Goal: Transaction & Acquisition: Book appointment/travel/reservation

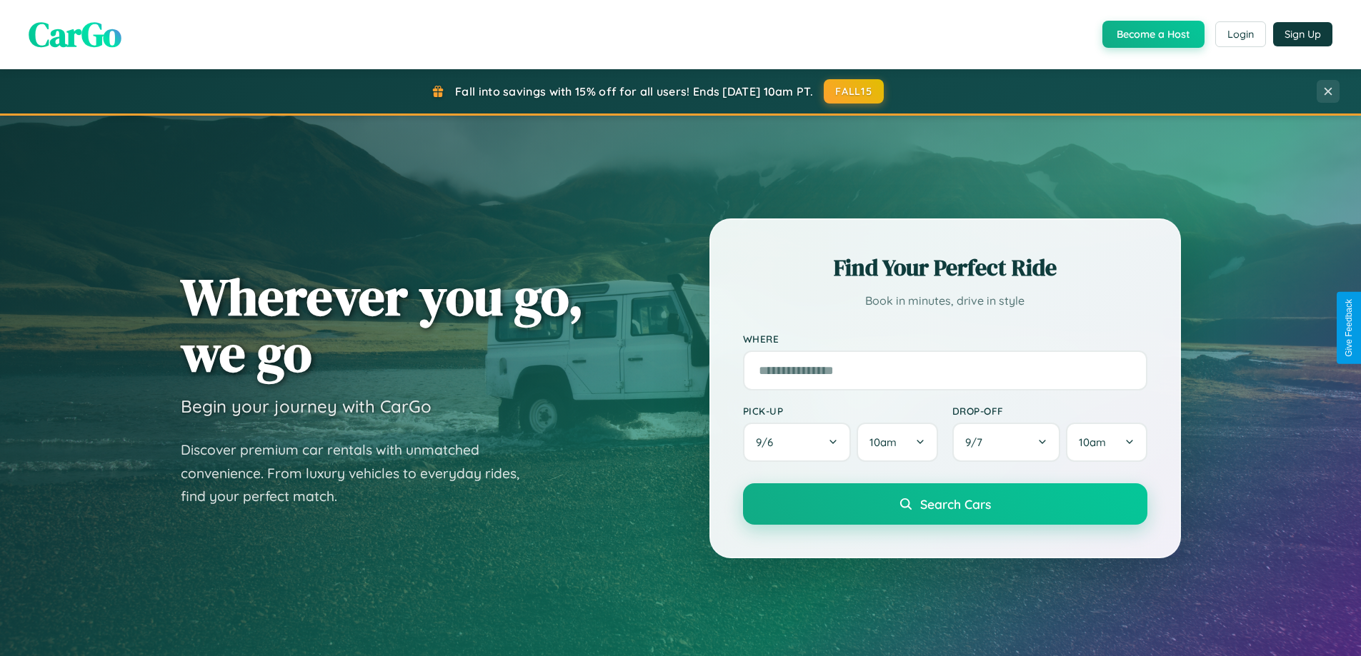
scroll to position [616, 0]
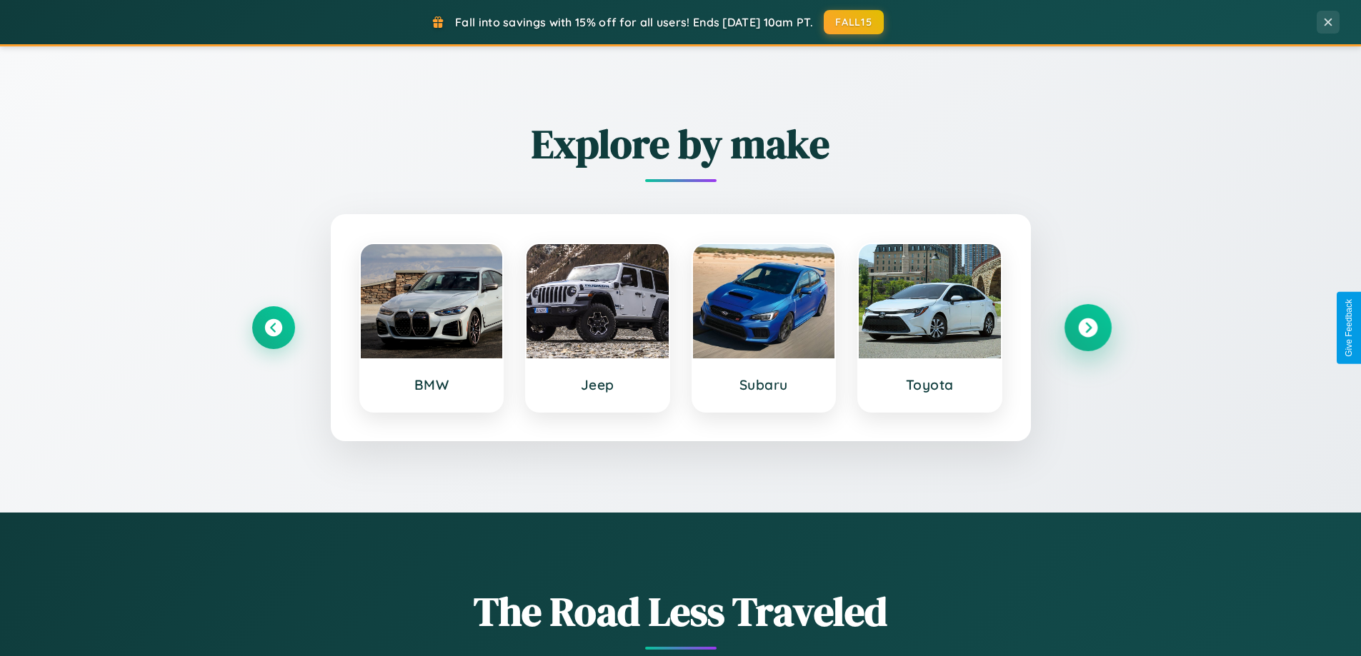
click at [1087, 328] on icon at bounding box center [1087, 328] width 19 height 19
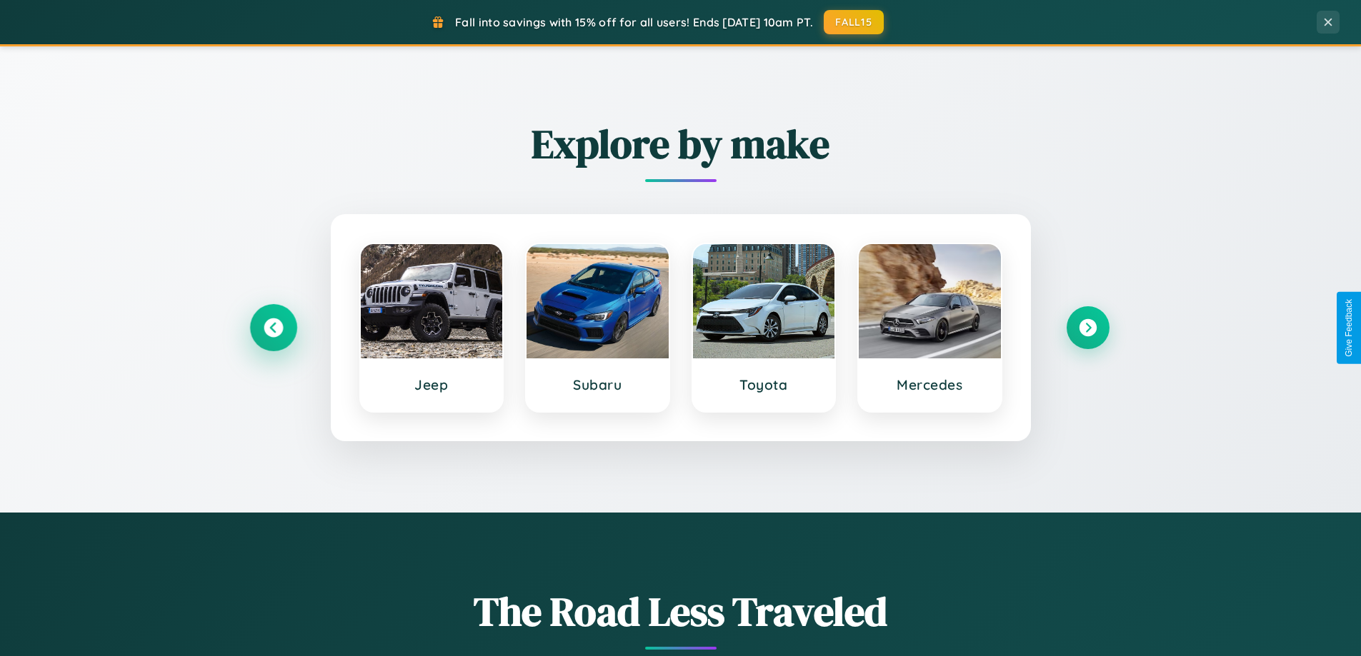
click at [273, 328] on icon at bounding box center [273, 328] width 19 height 19
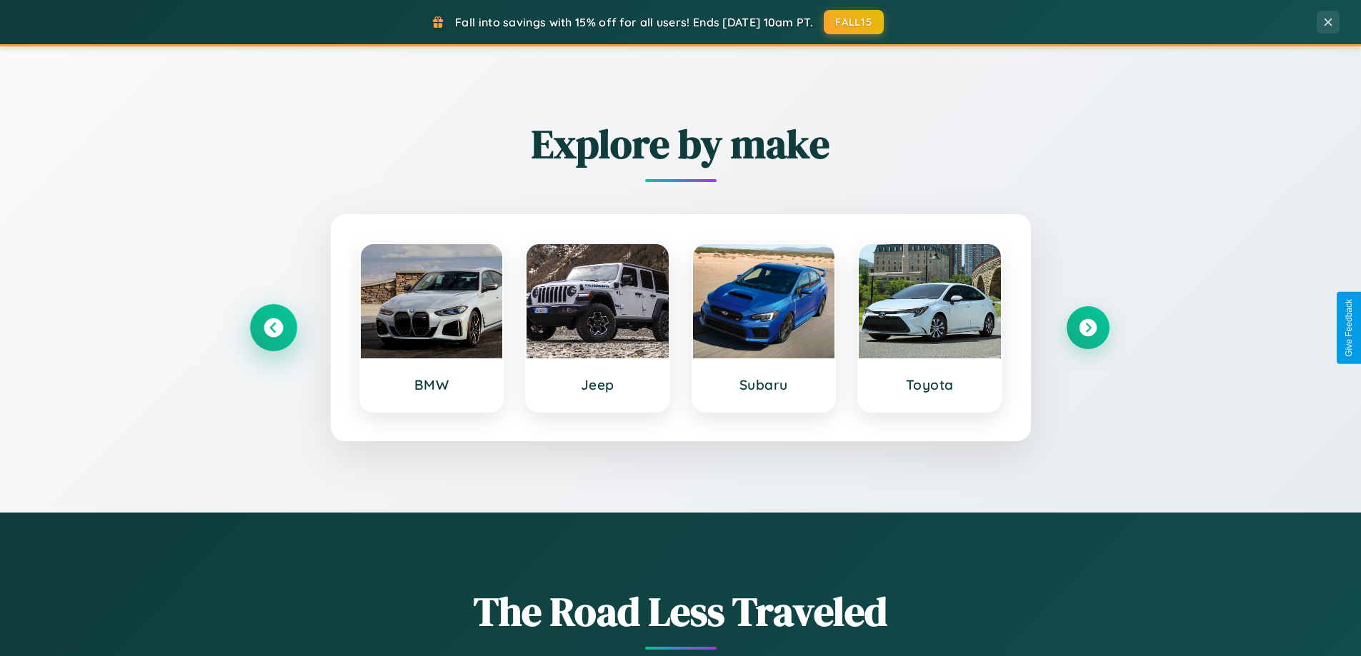
click at [273, 328] on icon at bounding box center [273, 328] width 19 height 19
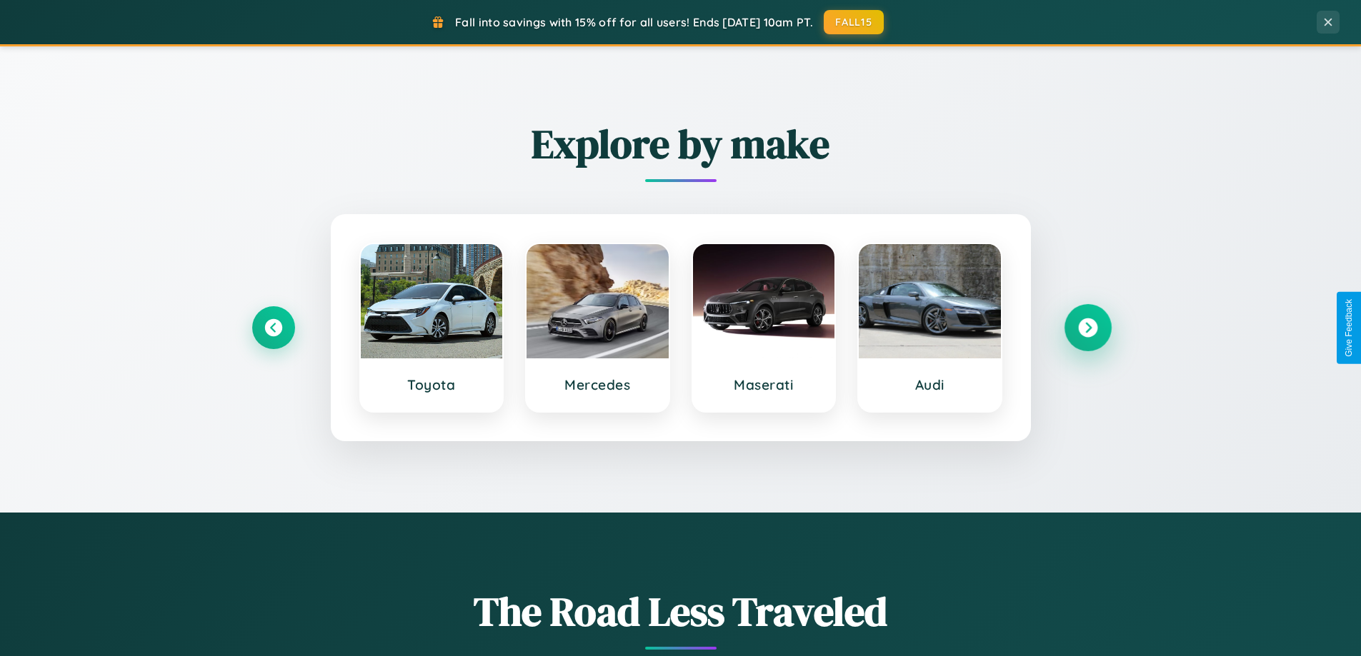
click at [1087, 328] on icon at bounding box center [1087, 328] width 19 height 19
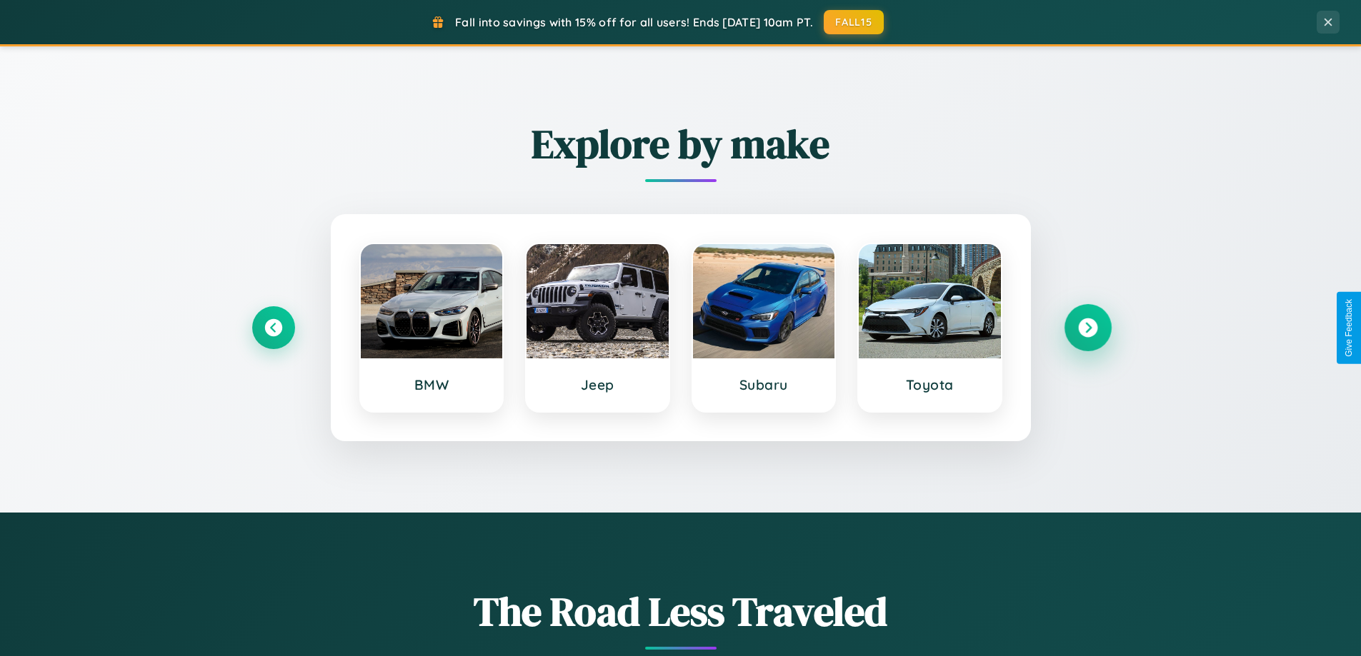
click at [1087, 328] on icon at bounding box center [1087, 328] width 19 height 19
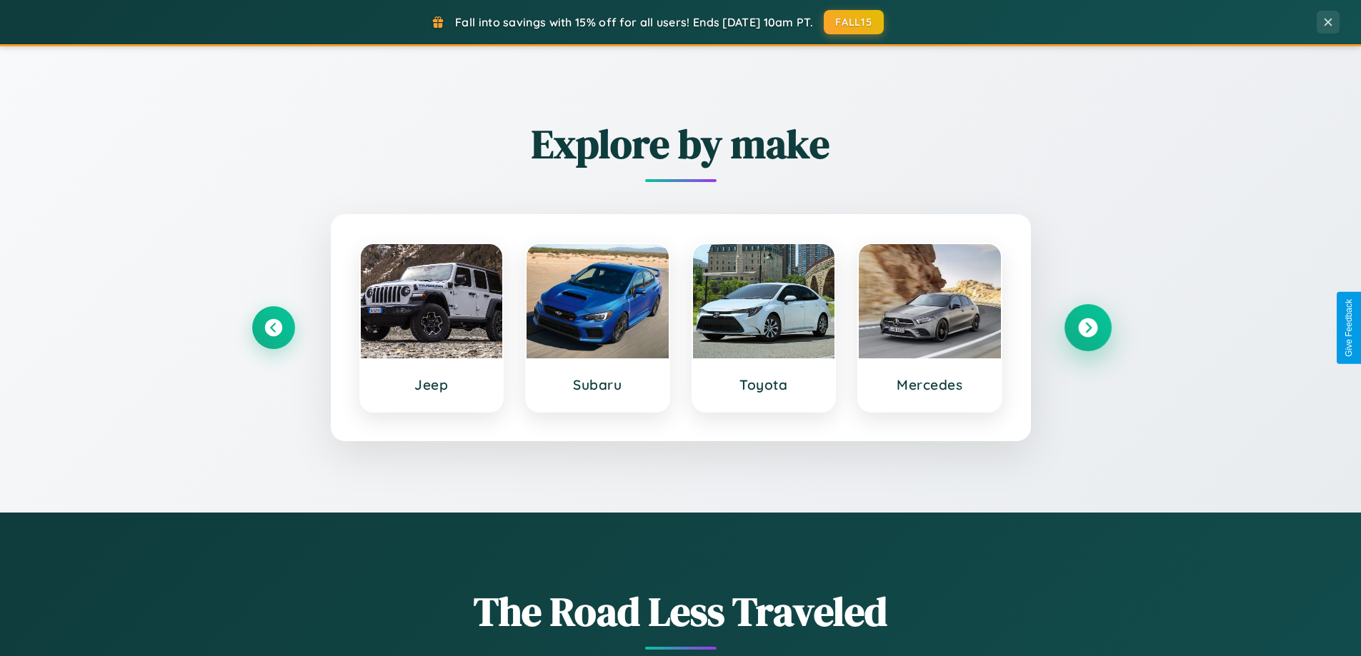
scroll to position [42, 0]
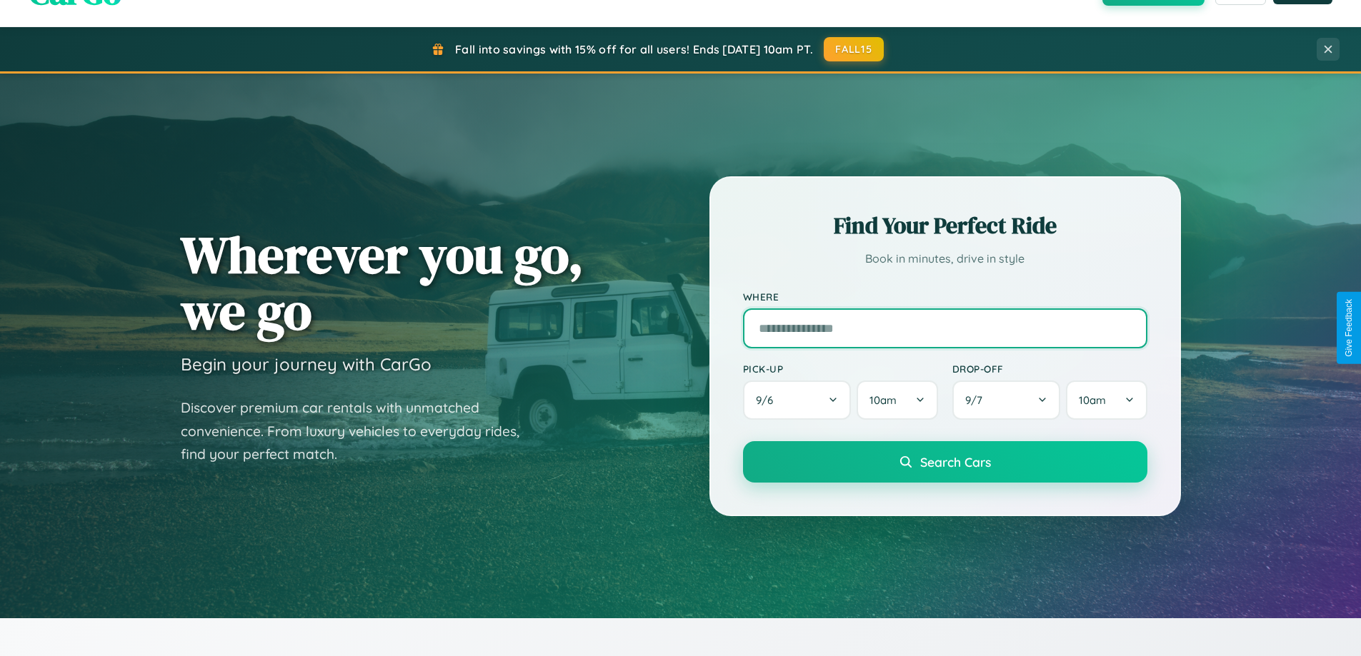
click at [944, 328] on input "text" at bounding box center [945, 329] width 404 height 40
type input "**********"
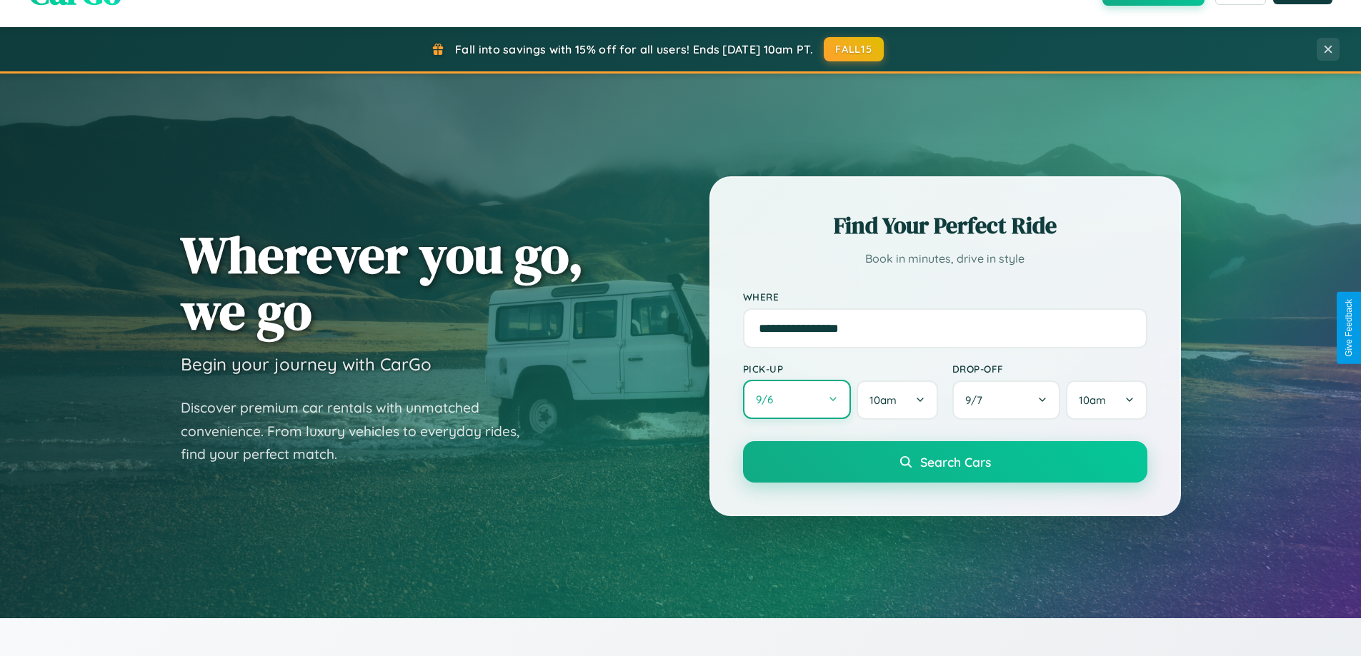
click at [796, 400] on button "9 / 6" at bounding box center [797, 399] width 109 height 39
select select "*"
select select "****"
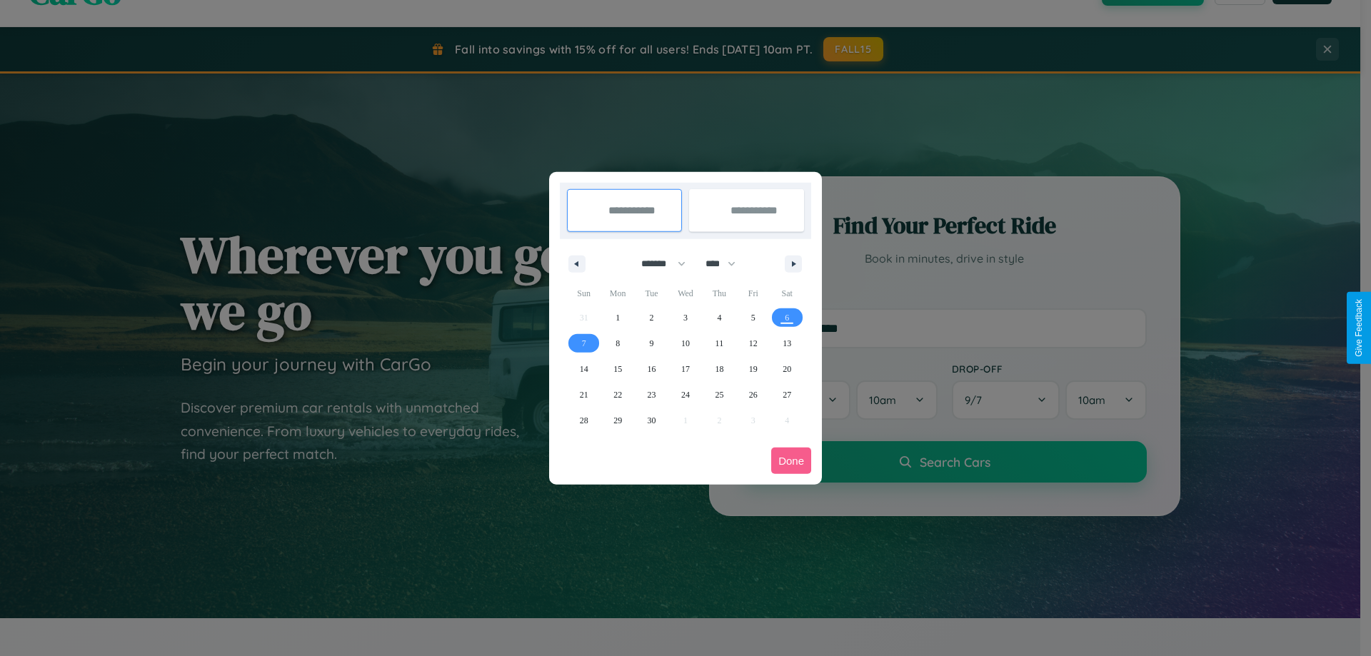
drag, startPoint x: 657, startPoint y: 264, endPoint x: 686, endPoint y: 286, distance: 36.6
click at [657, 264] on select "******* ******** ***** ***** *** **** **** ****** ********* ******* ******** **…" at bounding box center [661, 264] width 61 height 24
click at [651, 394] on span "23" at bounding box center [652, 395] width 9 height 26
type input "**********"
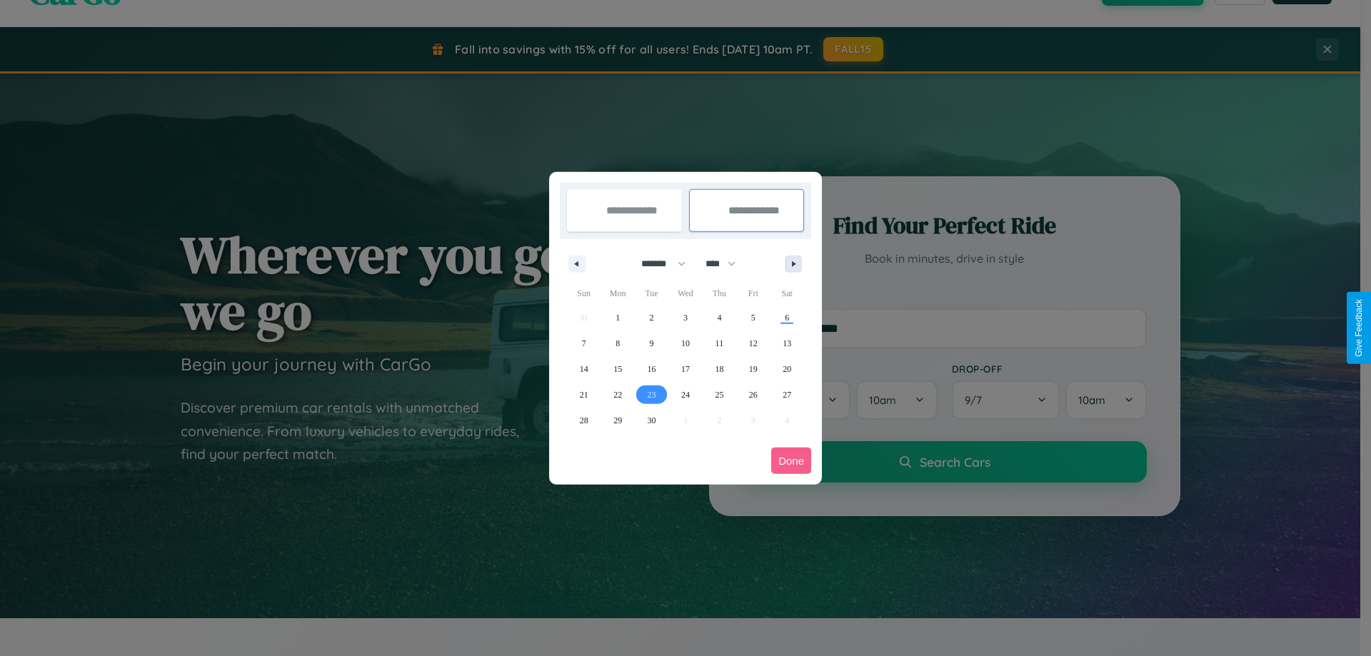
click at [793, 264] on icon "button" at bounding box center [796, 264] width 7 height 6
select select "*"
click at [719, 317] on span "2" at bounding box center [719, 318] width 4 height 26
type input "**********"
select select "*"
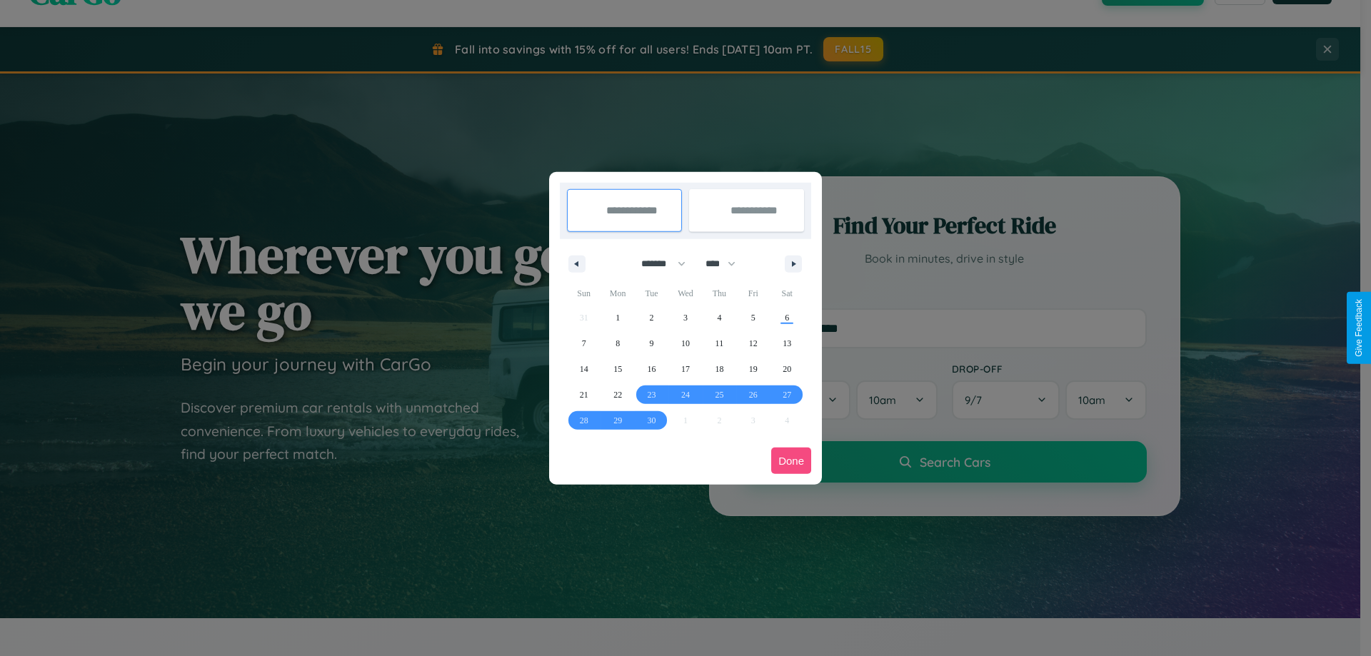
click at [791, 461] on button "Done" at bounding box center [791, 461] width 40 height 26
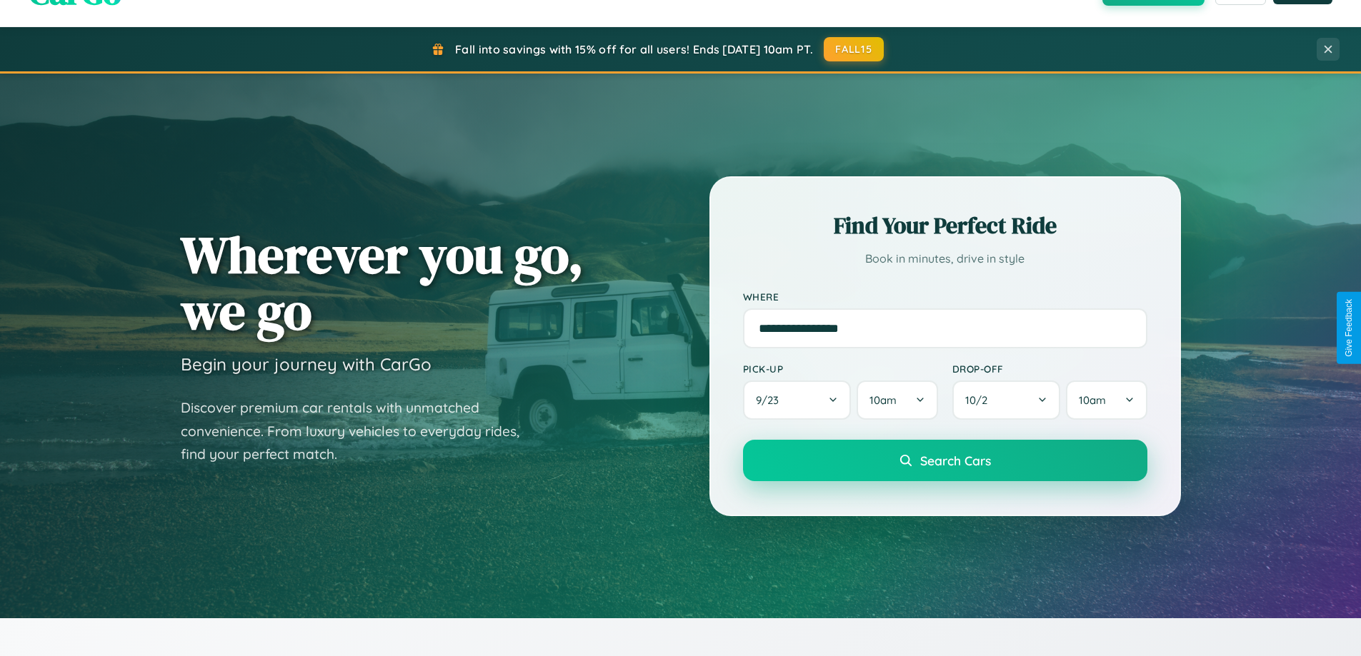
click at [944, 461] on span "Search Cars" at bounding box center [955, 461] width 71 height 16
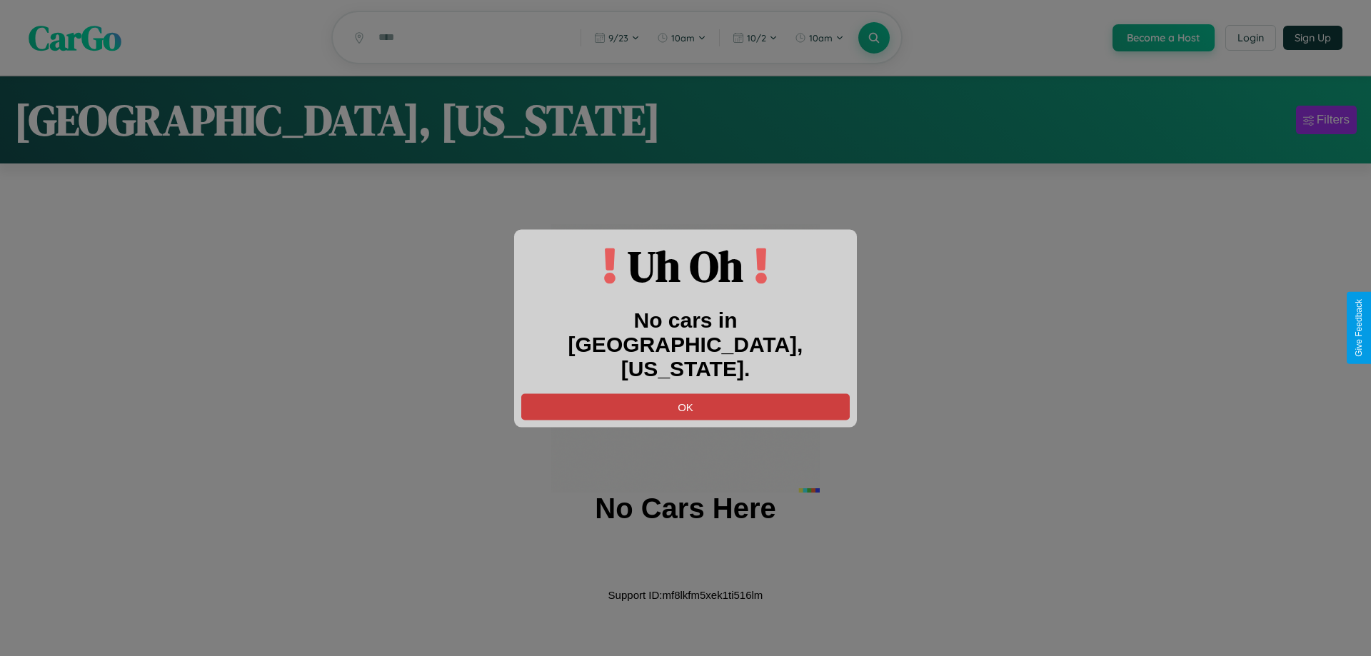
click at [686, 394] on button "OK" at bounding box center [685, 407] width 329 height 26
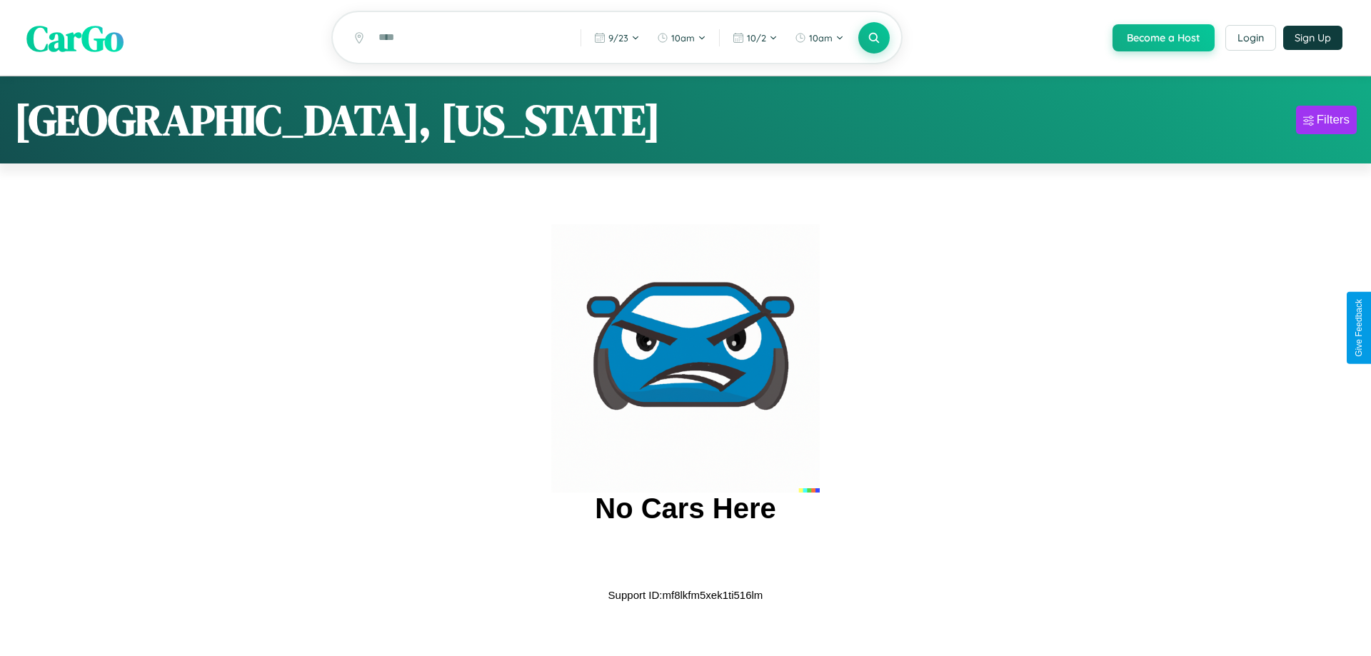
click at [75, 38] on span "CarGo" at bounding box center [74, 37] width 97 height 49
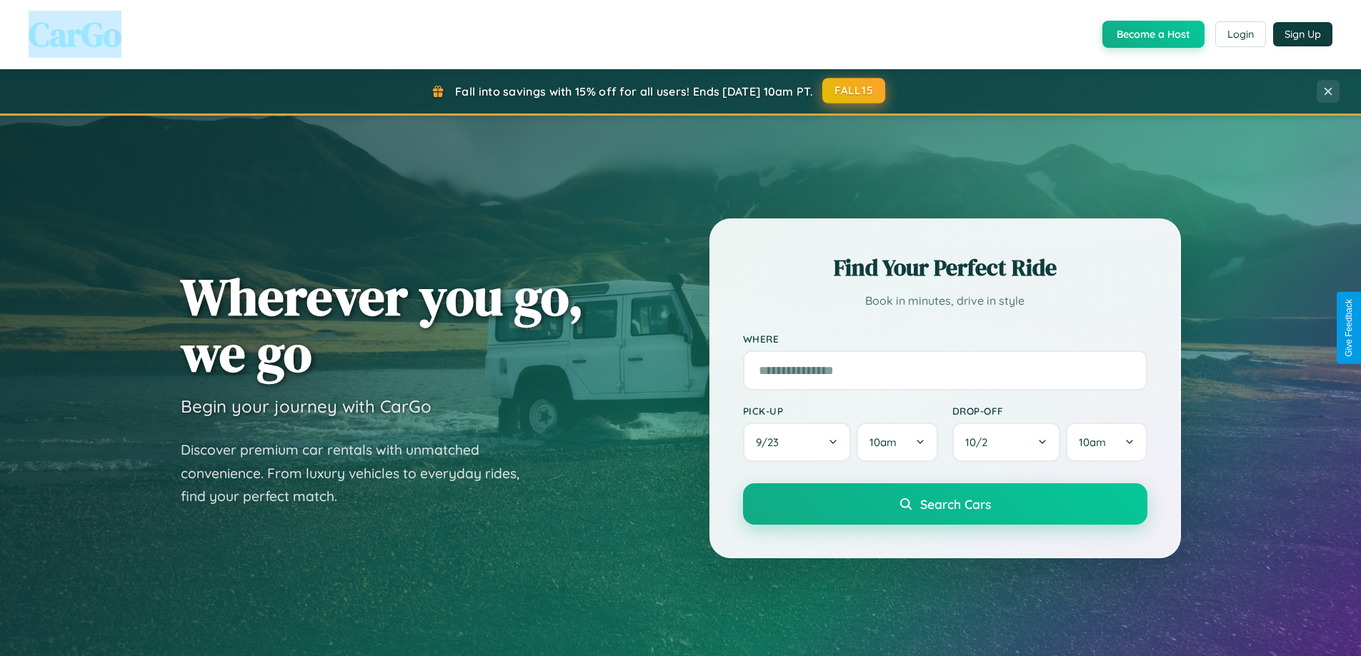
click at [854, 91] on button "FALL15" at bounding box center [853, 91] width 63 height 26
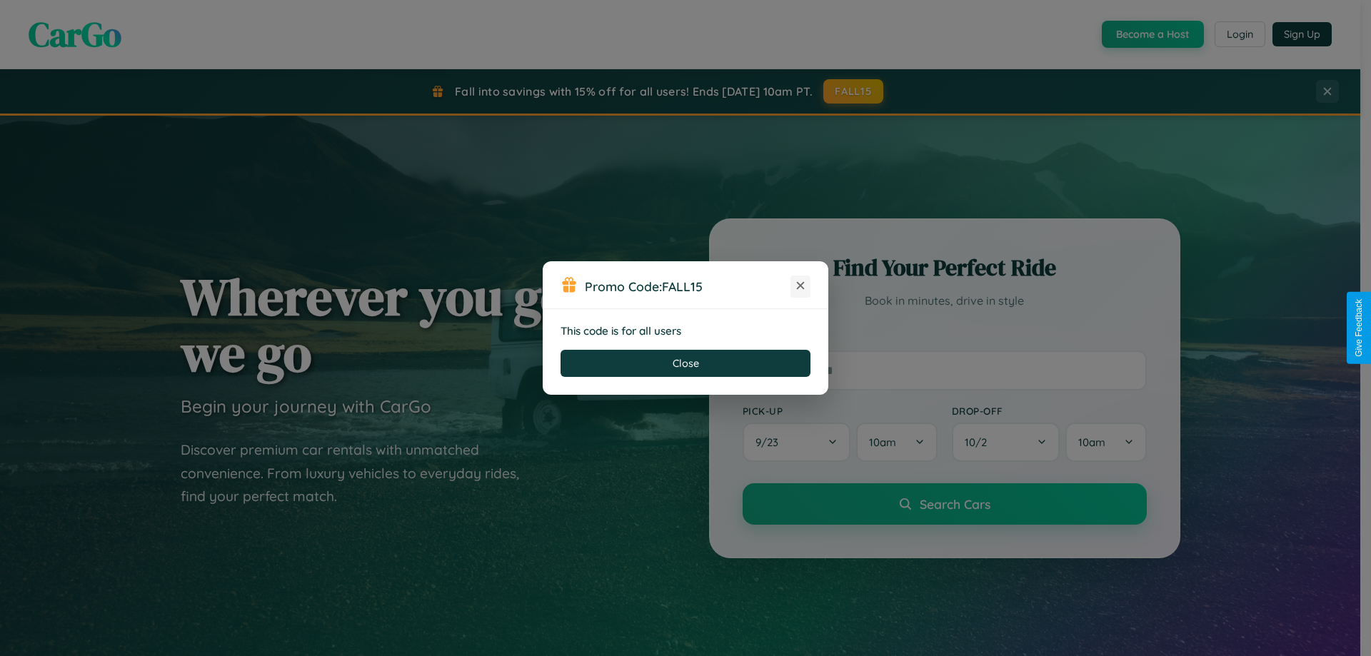
click at [801, 286] on icon at bounding box center [800, 286] width 14 height 14
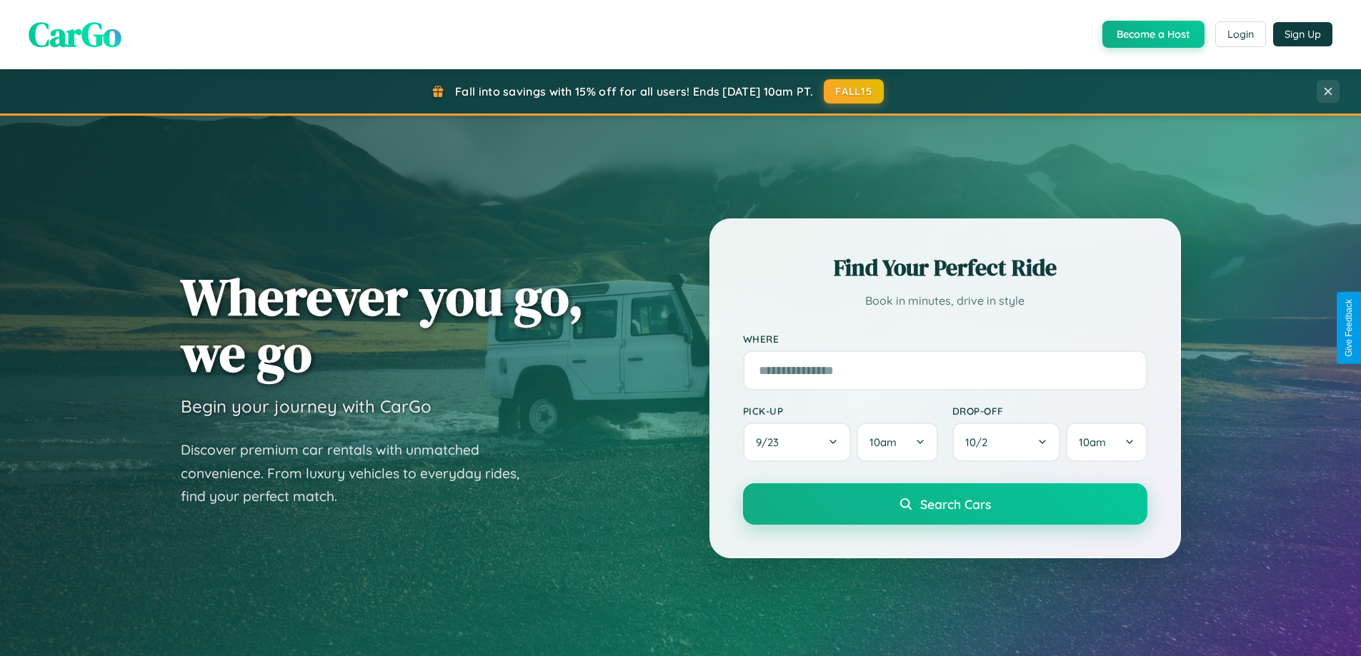
scroll to position [2295, 0]
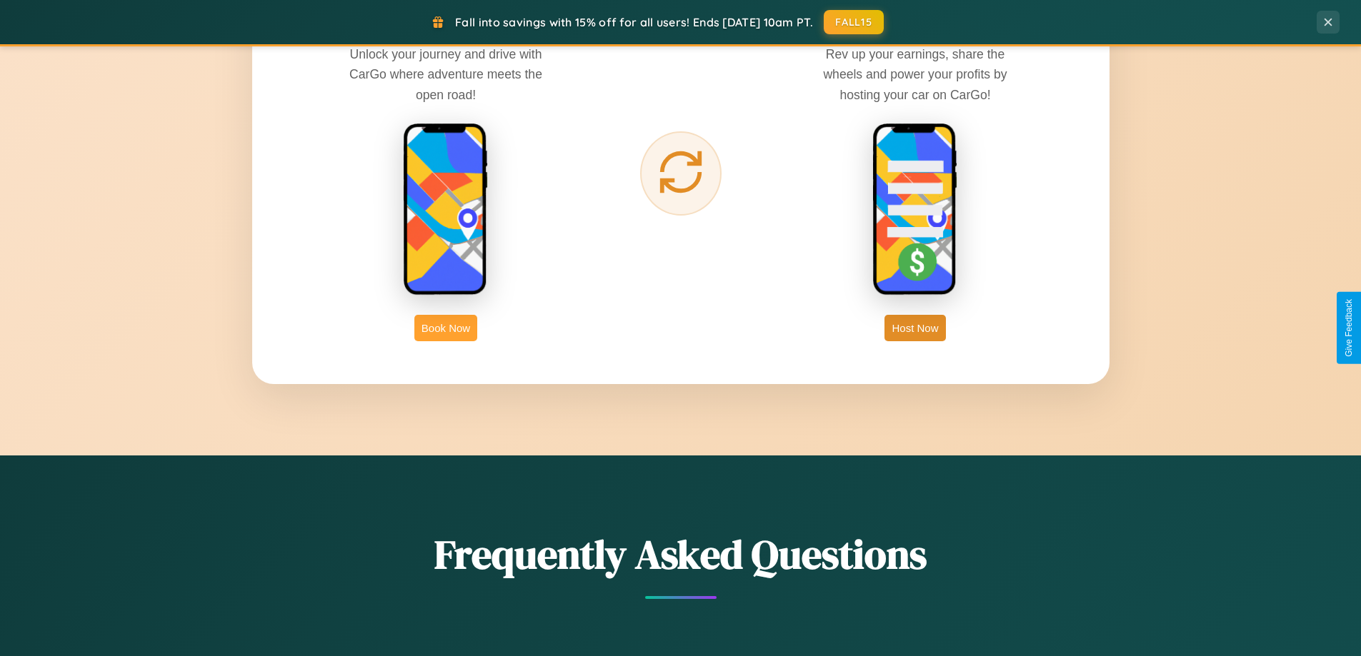
click at [446, 328] on button "Book Now" at bounding box center [445, 328] width 63 height 26
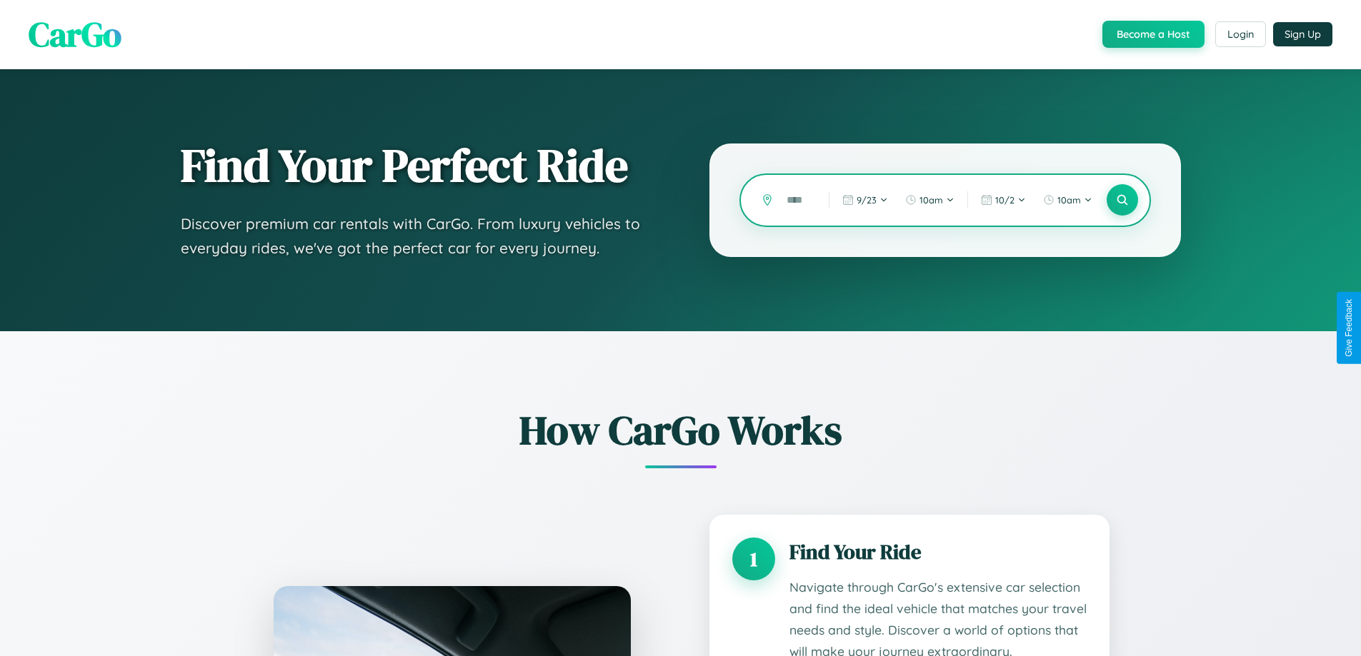
click at [797, 200] on input "text" at bounding box center [796, 200] width 35 height 25
type input "**"
click at [1121, 200] on icon at bounding box center [1122, 201] width 14 height 14
